Goal: Task Accomplishment & Management: Complete application form

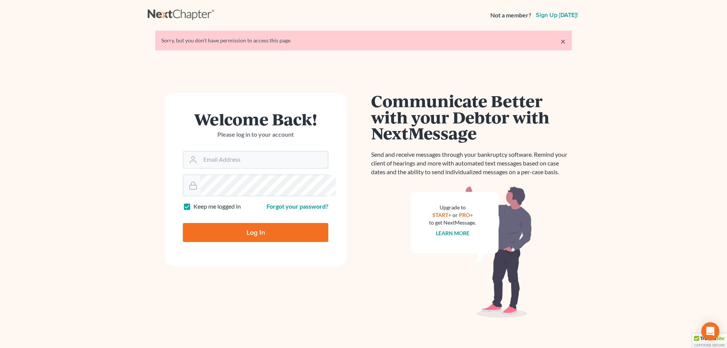
type input "[PERSON_NAME][EMAIL_ADDRESS][DOMAIN_NAME]"
click at [259, 242] on input "Log In" at bounding box center [255, 232] width 145 height 19
type input "Thinking..."
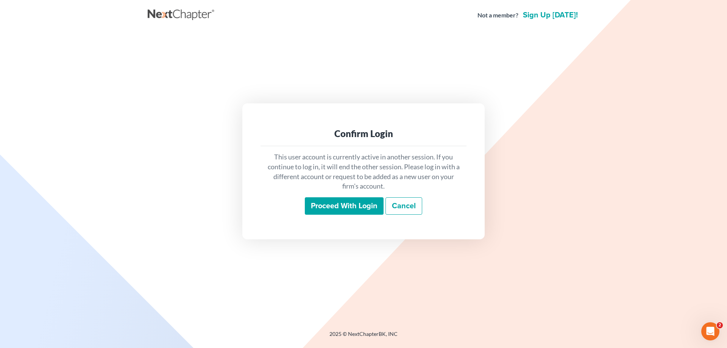
click at [355, 207] on input "Proceed with login" at bounding box center [344, 205] width 79 height 17
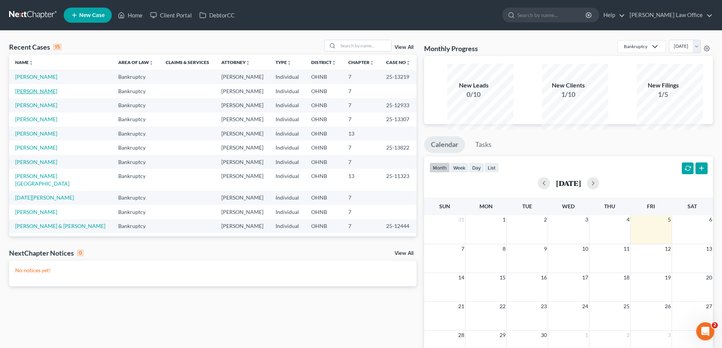
click at [30, 94] on link "Kocevar, Jessica" at bounding box center [36, 91] width 42 height 6
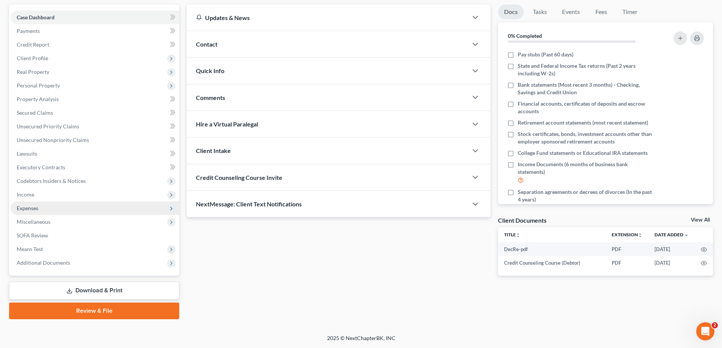
scroll to position [170, 0]
click at [69, 260] on span "Additional Documents" at bounding box center [43, 263] width 53 height 6
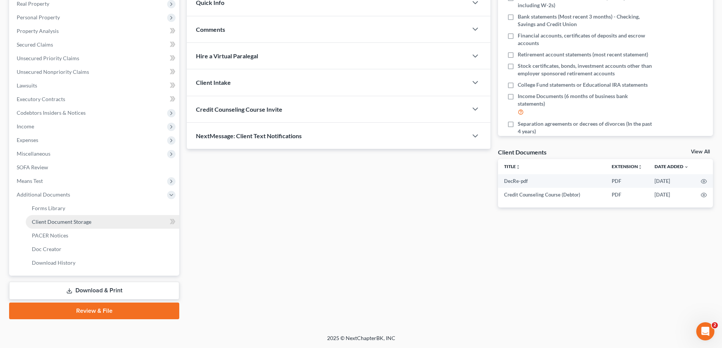
click at [84, 225] on span "Client Document Storage" at bounding box center [61, 222] width 59 height 6
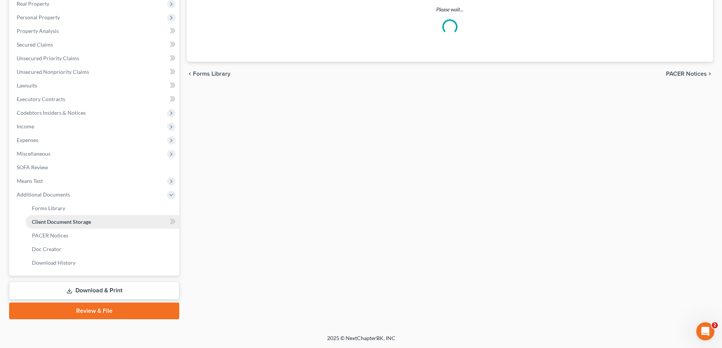
select select "5"
select select "16"
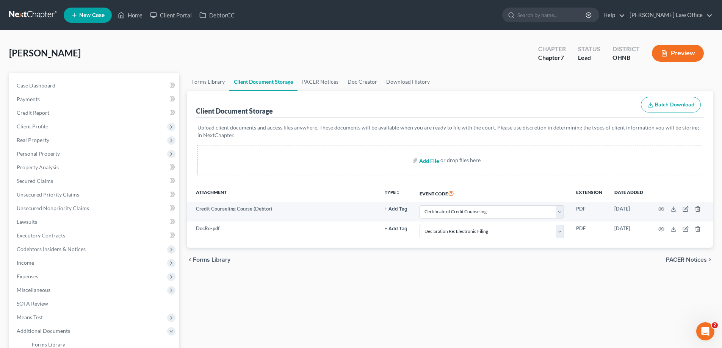
click at [428, 167] on input "file" at bounding box center [428, 160] width 18 height 14
type input "C:\fakepath\PayStubs.pdf"
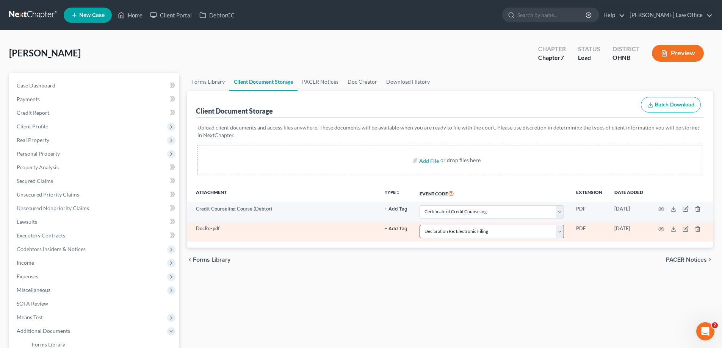
select select "5"
select select "16"
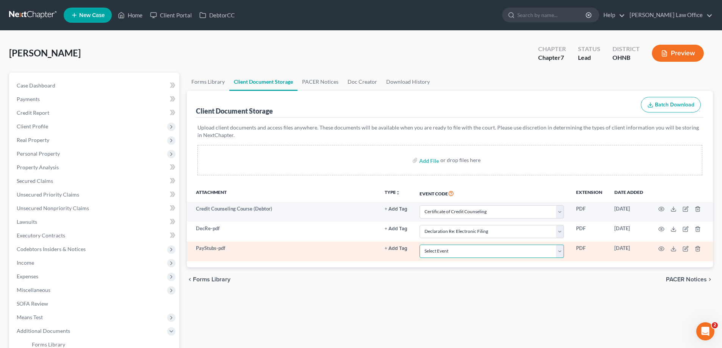
click at [447, 258] on select "Select Event 20 Largest Unsecured Creditors Amended List of Creditors (Fee) Ame…" at bounding box center [491, 251] width 144 height 13
select select "20"
click at [419, 258] on select "Select Event 20 Largest Unsecured Creditors Amended List of Creditors (Fee) Ame…" at bounding box center [491, 251] width 144 height 13
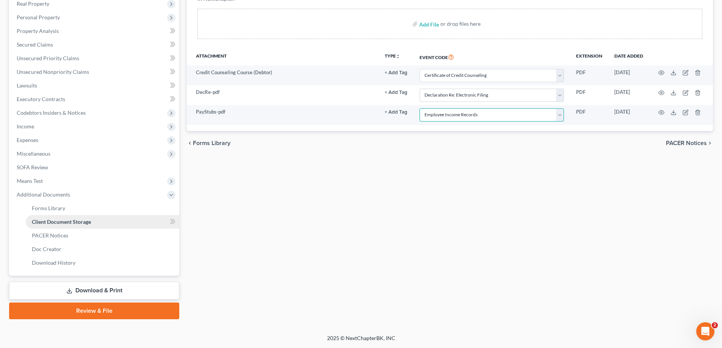
scroll to position [227, 0]
click at [59, 191] on span "Additional Documents" at bounding box center [43, 194] width 53 height 6
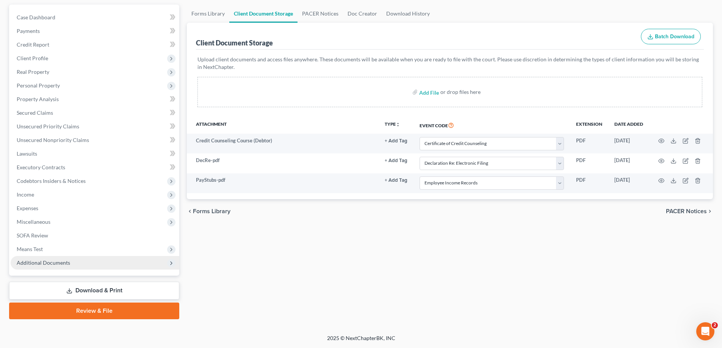
scroll to position [170, 0]
click at [110, 303] on link "Review & File" at bounding box center [94, 311] width 170 height 17
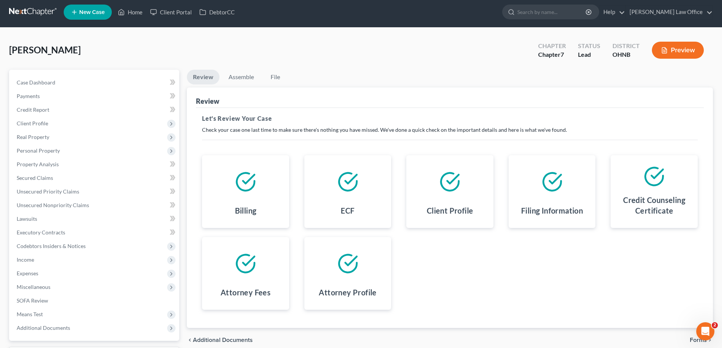
scroll to position [170, 0]
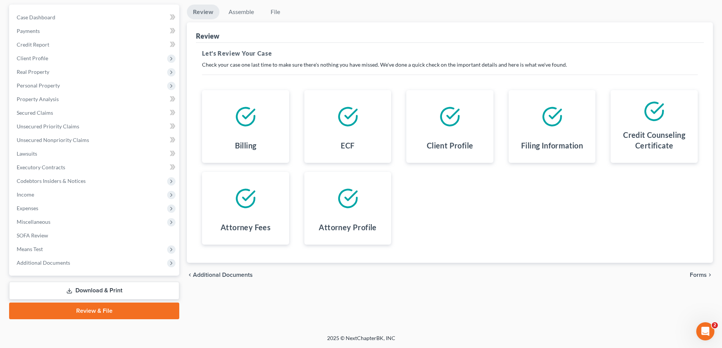
click at [692, 272] on span "Forms" at bounding box center [698, 275] width 17 height 6
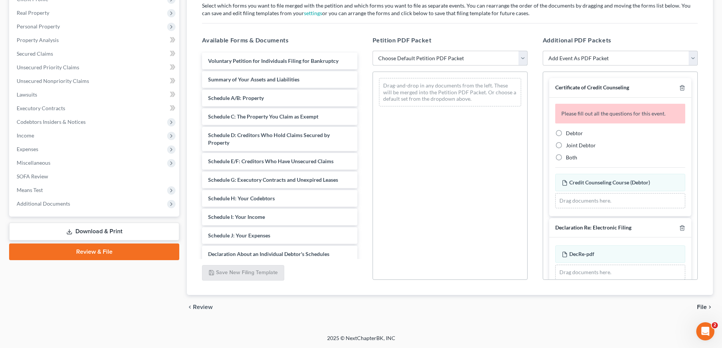
click at [487, 65] on select "Choose Default Petition PDF Packet Complete Bankruptcy Petition (all forms and …" at bounding box center [449, 58] width 155 height 15
select select "0"
click at [373, 59] on select "Choose Default Petition PDF Packet Complete Bankruptcy Petition (all forms and …" at bounding box center [449, 58] width 155 height 15
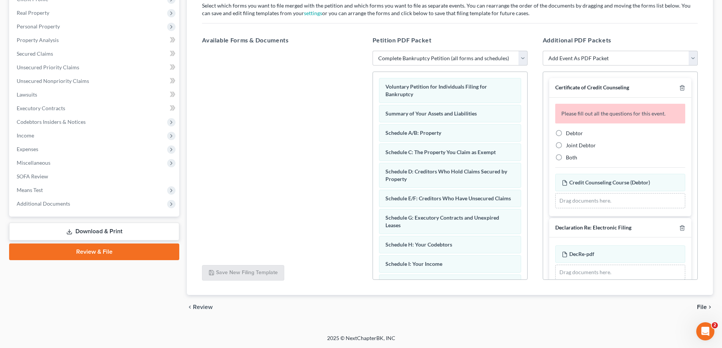
click at [581, 136] on span "Debtor" at bounding box center [574, 133] width 17 height 6
click at [574, 134] on input "Debtor" at bounding box center [571, 132] width 5 height 5
radio input "true"
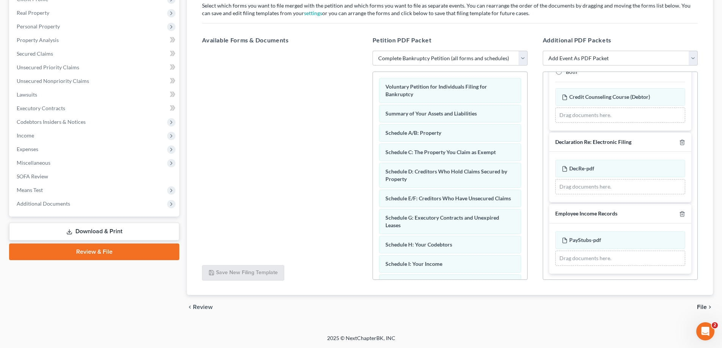
scroll to position [201, 0]
click at [697, 304] on span "File" at bounding box center [702, 307] width 10 height 6
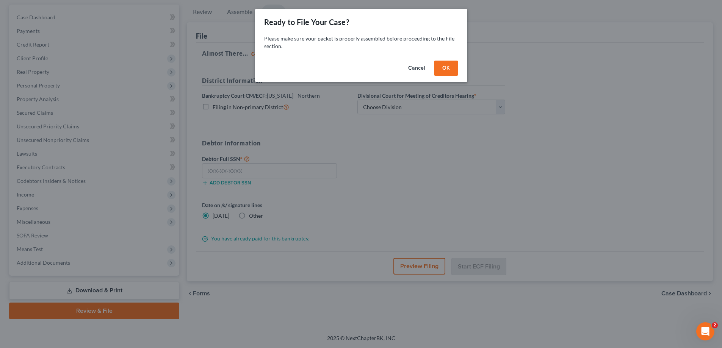
scroll to position [170, 0]
click at [461, 76] on button "OK" at bounding box center [448, 68] width 24 height 15
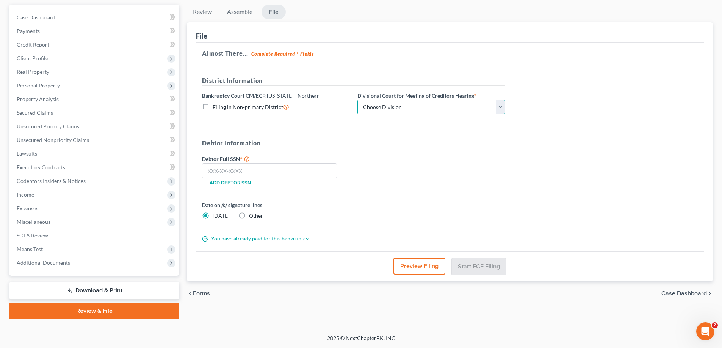
click at [460, 100] on select "Choose Division Akron Canton Cleveland Toledo Youngstown" at bounding box center [431, 107] width 148 height 15
select select "2"
click at [400, 100] on select "Choose Division Akron Canton Cleveland Toledo Youngstown" at bounding box center [431, 107] width 148 height 15
click at [320, 163] on input "text" at bounding box center [269, 170] width 135 height 15
click at [299, 163] on input "text" at bounding box center [269, 170] width 135 height 15
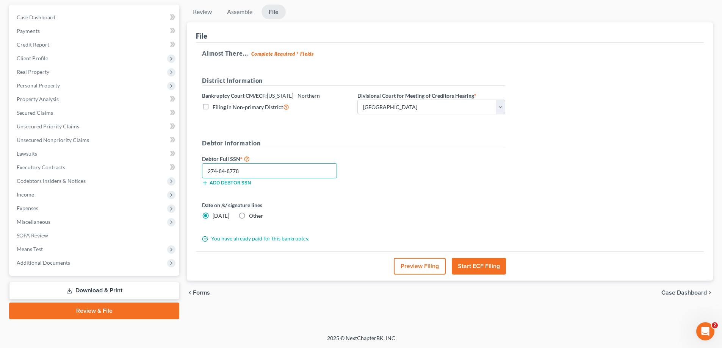
type input "274-84-8778"
click at [492, 258] on button "Start ECF Filing" at bounding box center [479, 266] width 54 height 17
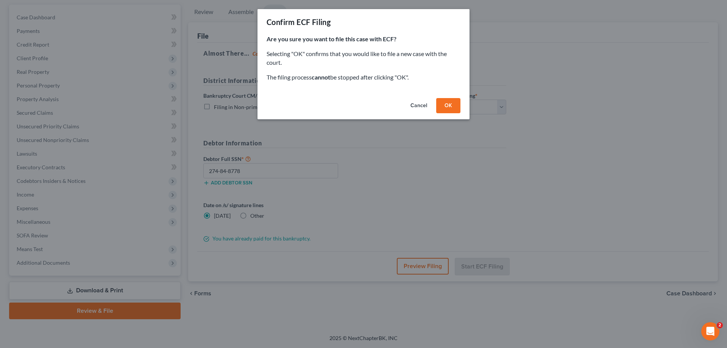
click at [461, 113] on button "OK" at bounding box center [448, 105] width 24 height 15
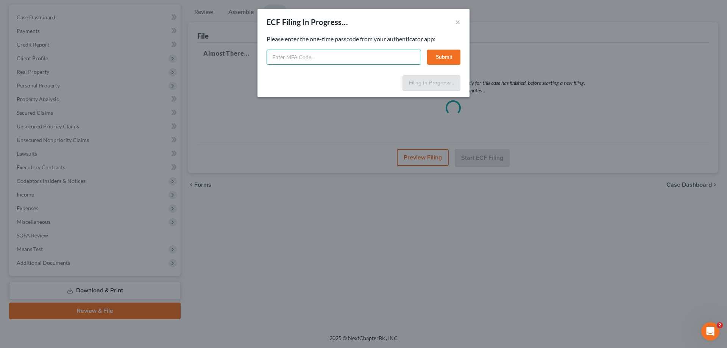
click at [333, 65] on input "text" at bounding box center [344, 57] width 155 height 15
type input "471973"
click at [461, 65] on button "Submit" at bounding box center [443, 57] width 33 height 15
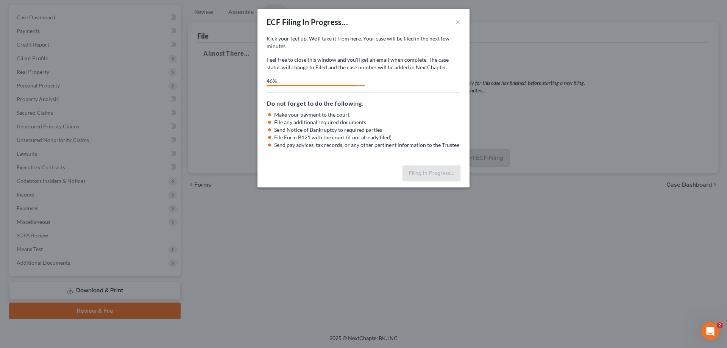
select select "2"
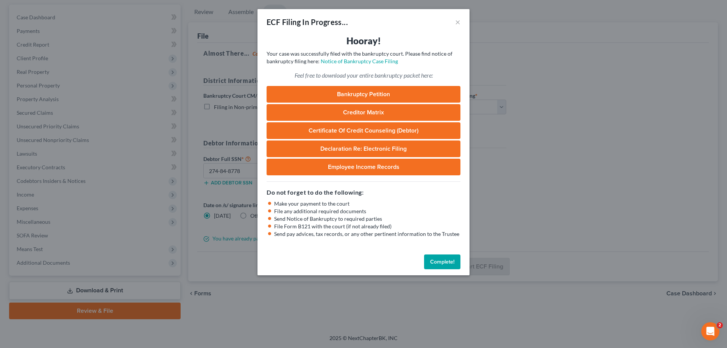
click at [461, 270] on button "Complete!" at bounding box center [442, 262] width 36 height 15
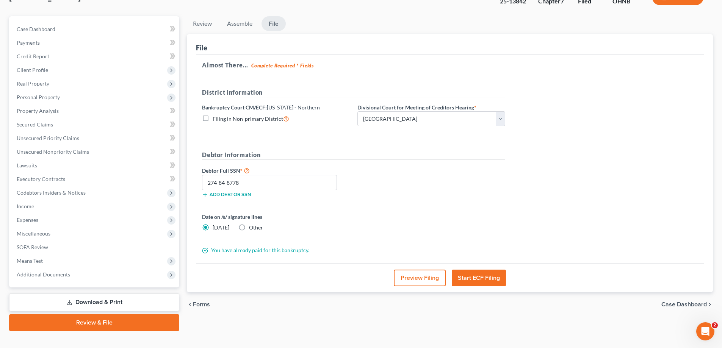
scroll to position [0, 0]
